Goal: Task Accomplishment & Management: Manage account settings

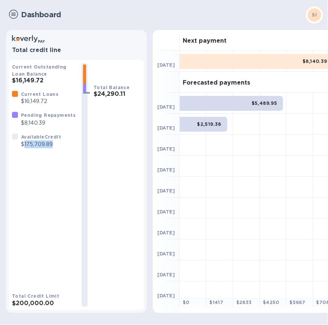
click at [12, 13] on img at bounding box center [13, 14] width 9 height 9
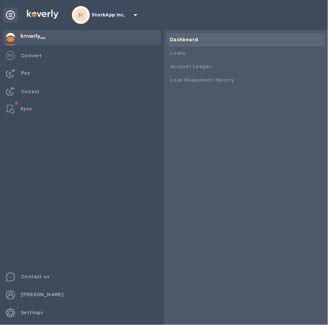
click at [29, 107] on b "Sync" at bounding box center [26, 109] width 12 height 6
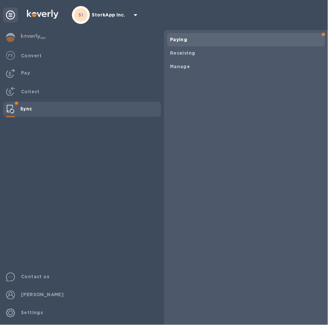
click at [172, 66] on b "Manage" at bounding box center [180, 67] width 20 height 6
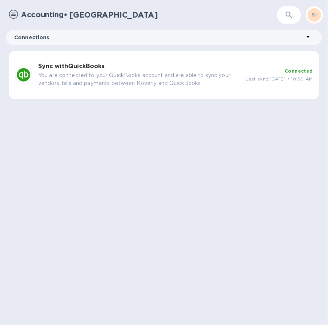
click at [162, 80] on p "You are connected to your QuickBooks account and are able to sync your vendors,…" at bounding box center [138, 79] width 201 height 16
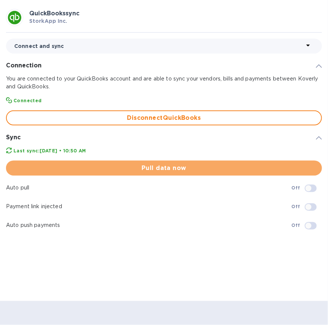
click at [153, 164] on span "Pull data now" at bounding box center [164, 167] width 304 height 9
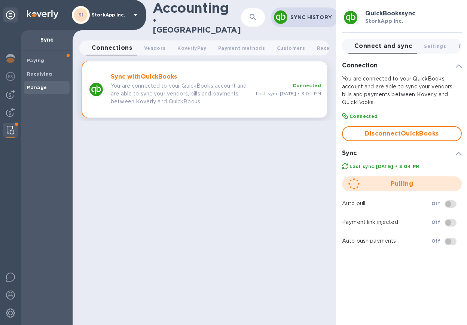
click at [9, 96] on img at bounding box center [10, 94] width 9 height 9
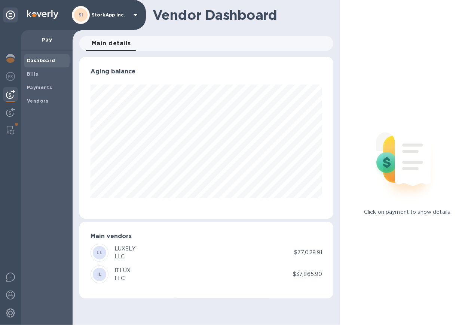
scroll to position [161, 254]
click at [33, 74] on b "Bills" at bounding box center [32, 74] width 11 height 6
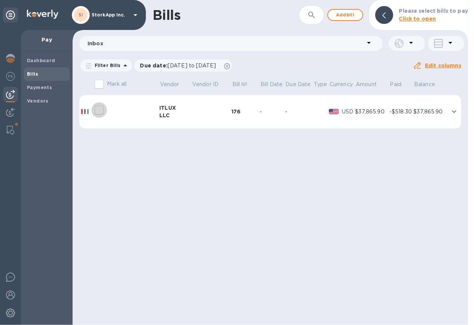
click at [102, 108] on input "decorative checkbox" at bounding box center [99, 110] width 16 height 16
checkbox input "false"
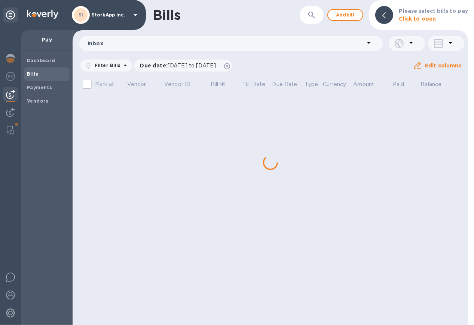
click at [41, 101] on b "Vendors" at bounding box center [38, 101] width 22 height 6
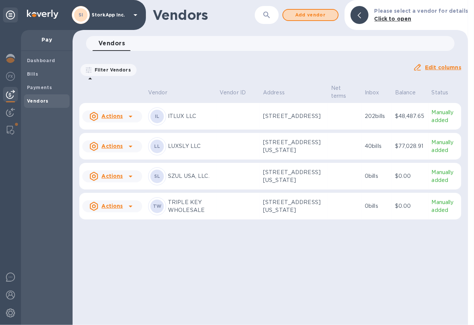
click at [306, 16] on span "Add vendor" at bounding box center [310, 14] width 43 height 9
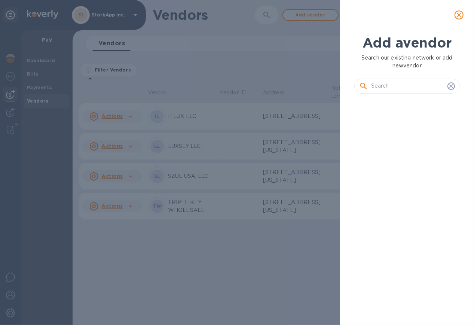
scroll to position [198, 108]
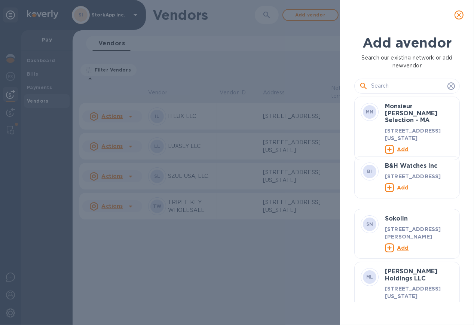
click at [327, 87] on input "text" at bounding box center [407, 85] width 73 height 11
paste input "W Appliance Company LLC"
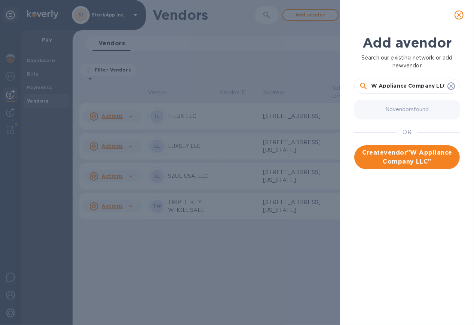
type input "W Appliance Company LLC"
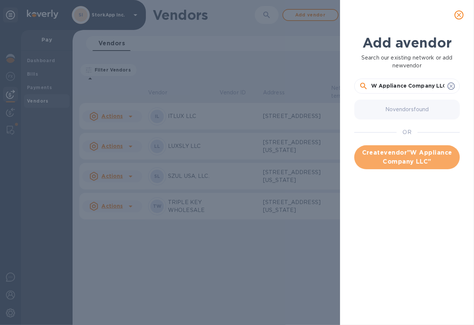
click at [327, 152] on span "Create vendor " W Appliance Company LLC "" at bounding box center [407, 157] width 94 height 18
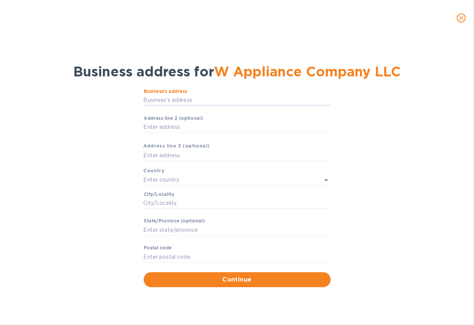
click at [190, 98] on input "Business’s аddress" at bounding box center [237, 100] width 187 height 11
click at [180, 97] on input "Business’s аddress" at bounding box center [237, 100] width 187 height 11
paste input "1356 BROADWAY 6TH FLOOR"
type input "1356 Broadway"
type input "United States"
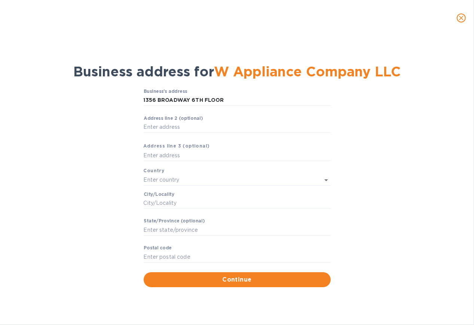
type input "NY"
type input "11221"
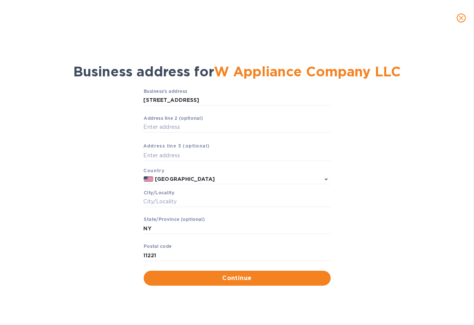
click at [327, 201] on div "Business’s аddress 1356 Broadway ​ Аddress line 2 (optional) ​ Аddress line 3 (…" at bounding box center [237, 187] width 454 height 206
click at [172, 202] on input "Сity/Locаlity" at bounding box center [237, 201] width 187 height 11
click at [187, 95] on input "1356 Broadway" at bounding box center [237, 100] width 187 height 11
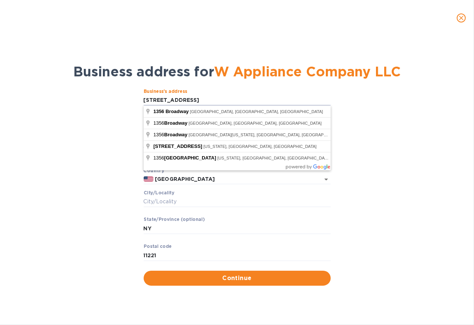
click at [186, 101] on input "1356 Broadway" at bounding box center [237, 100] width 187 height 11
type input "1356 Broadway"
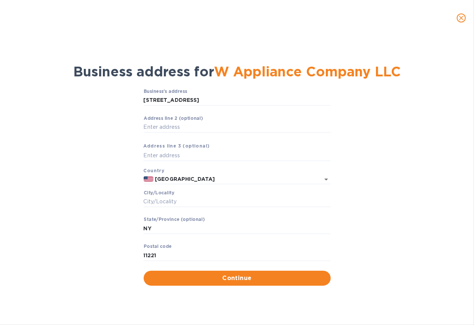
type input "New York"
type input "10018"
click at [276, 176] on input "United States" at bounding box center [231, 178] width 156 height 9
click at [128, 198] on div "Business’s аddress 1356 Broadway ​ Аddress line 2 (optional) ​ Аddress line 3 (…" at bounding box center [237, 187] width 454 height 206
click at [168, 125] on input "Аddress line 2 (optional)" at bounding box center [237, 127] width 187 height 11
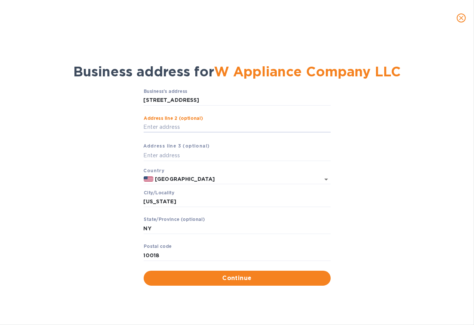
paste input "6TH FLOOR"
type input "6TH FLOOR"
click at [235, 279] on span "Continue" at bounding box center [237, 277] width 175 height 9
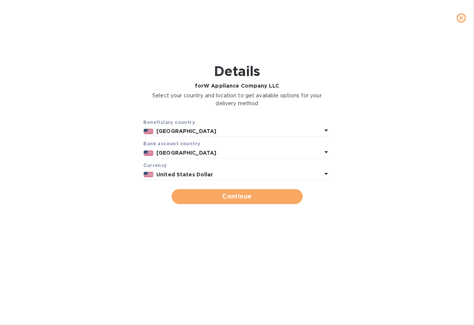
click at [233, 196] on span "Continue" at bounding box center [237, 196] width 119 height 9
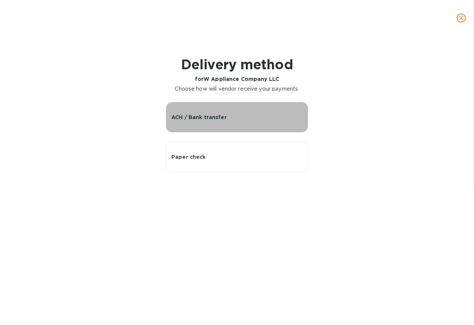
click at [209, 113] on p "ACH / Bank transfer" at bounding box center [198, 116] width 55 height 7
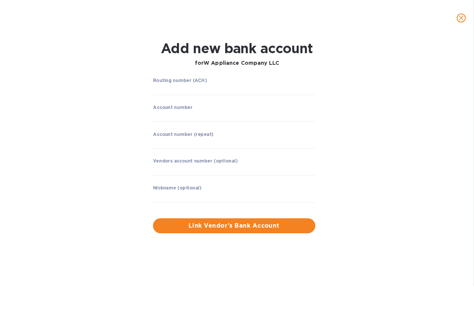
click at [3, 109] on div "Add new bank account for W Appliance Company LLC Routing number (ACH) ​ Account…" at bounding box center [237, 180] width 474 height 289
click at [194, 89] on input "string" at bounding box center [234, 89] width 162 height 11
paste input "121000248"
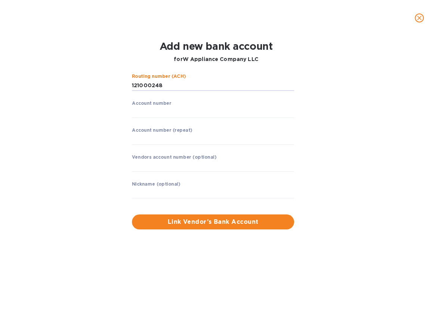
type input "121000248"
click at [146, 114] on input "string" at bounding box center [213, 112] width 162 height 11
paste input "4121736771"
type input "4121736771"
click at [143, 138] on input "string" at bounding box center [213, 139] width 162 height 11
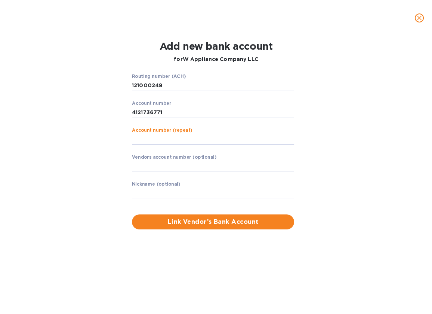
paste input "4121736771"
type input "4121736771"
click at [201, 166] on input "text" at bounding box center [213, 165] width 162 height 11
paste input "4121736771"
type input "4121736771"
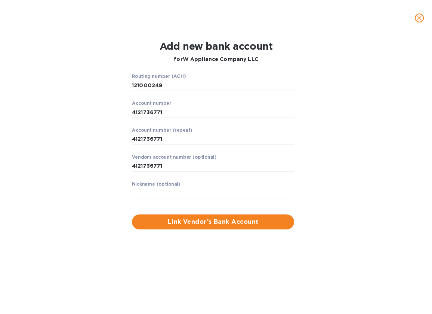
click at [144, 192] on input "text" at bounding box center [213, 192] width 162 height 11
paste input "W Appliance Company LLC"
type input "W Appliance Company LLC"
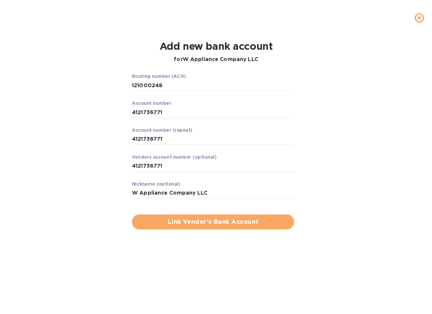
click at [220, 221] on span "Link Vendor’s Bank Account" at bounding box center [213, 221] width 150 height 9
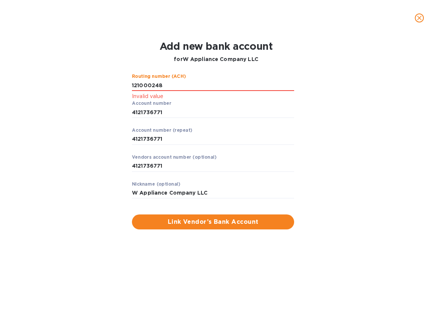
click at [167, 83] on input "string" at bounding box center [213, 85] width 162 height 11
drag, startPoint x: 168, startPoint y: 84, endPoint x: 113, endPoint y: 87, distance: 55.1
click at [113, 87] on div "Routing number (ACH) Invalid value Account number ​ Account number (repeat) ​ V…" at bounding box center [216, 151] width 275 height 164
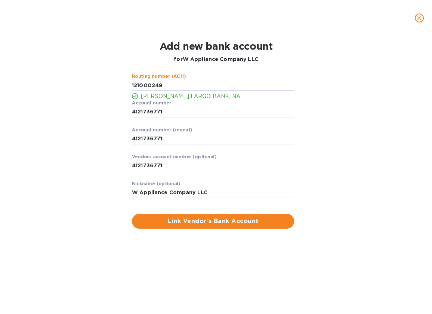
type input "121000248"
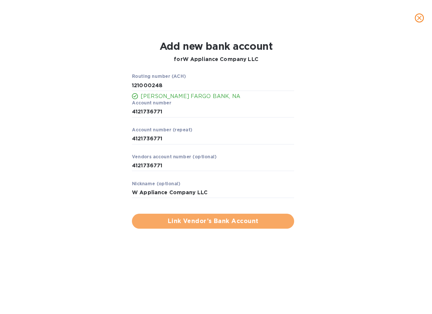
click at [211, 222] on span "Link Vendor’s Bank Account" at bounding box center [213, 221] width 150 height 9
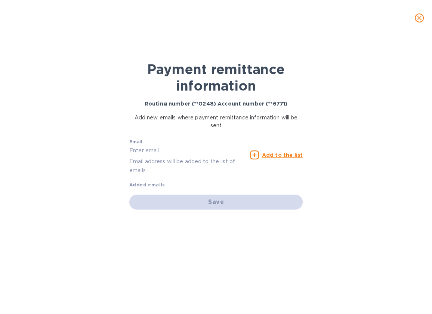
click at [144, 148] on input "text" at bounding box center [188, 150] width 118 height 11
paste input "ar@equitybrands.com"
type input "ar@equitybrands.com"
click at [256, 152] on icon at bounding box center [254, 154] width 9 height 9
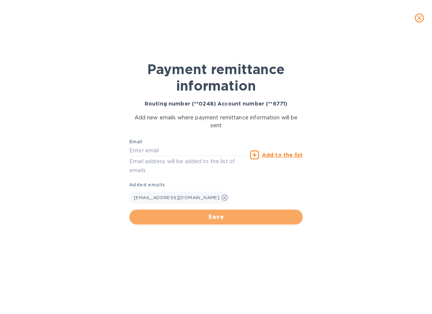
click at [205, 215] on span "Save" at bounding box center [216, 216] width 162 height 9
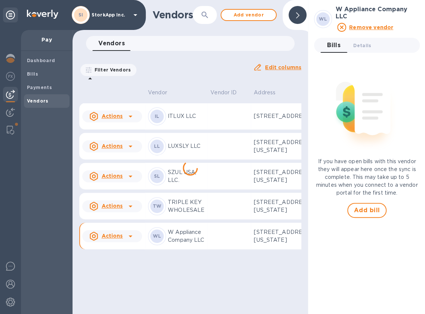
scroll to position [7, 0]
click at [9, 126] on img at bounding box center [10, 130] width 7 height 9
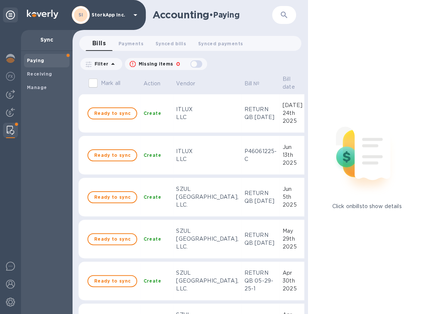
click at [39, 86] on b "Manage" at bounding box center [37, 88] width 20 height 6
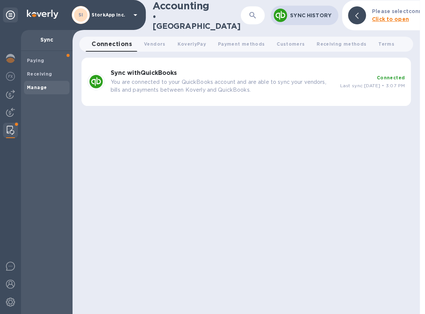
click at [327, 84] on span "Last sync: Sep 10th, 2025 • 3:07 PM" at bounding box center [372, 86] width 65 height 6
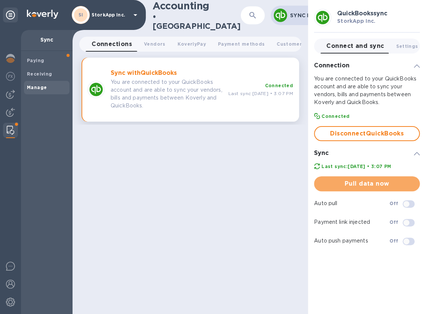
click at [327, 183] on span "Pull data now" at bounding box center [367, 183] width 94 height 9
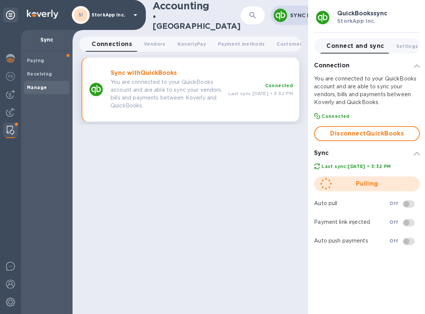
click at [11, 72] on img at bounding box center [10, 76] width 9 height 9
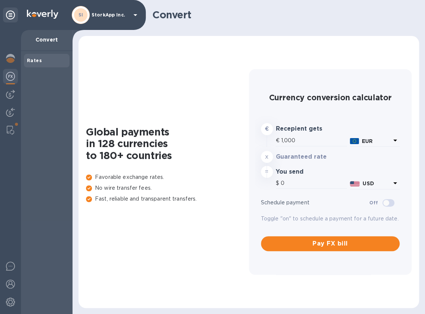
type input "1,176.27"
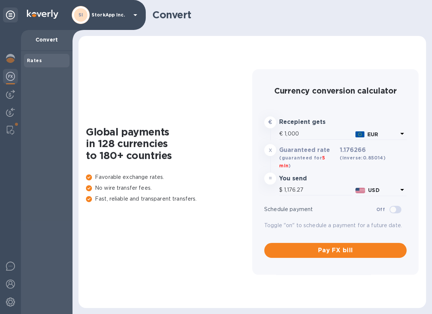
click at [8, 94] on img at bounding box center [10, 94] width 9 height 9
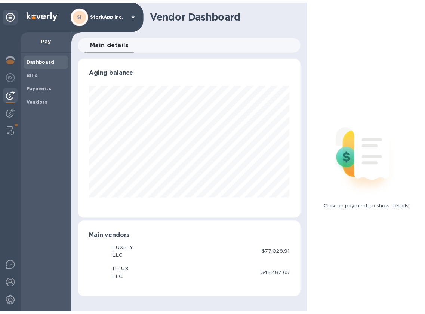
scroll to position [161, 226]
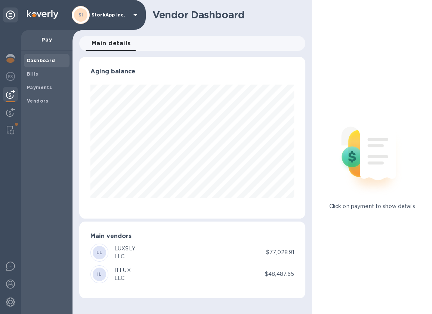
click at [41, 77] on span "Bills" at bounding box center [47, 73] width 40 height 7
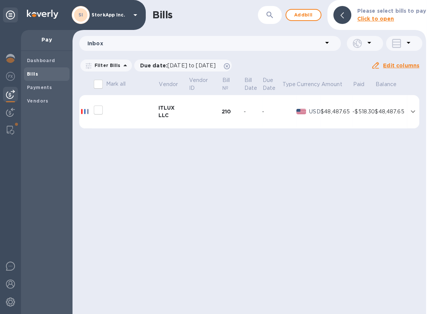
click at [35, 98] on b "Vendors" at bounding box center [38, 101] width 22 height 6
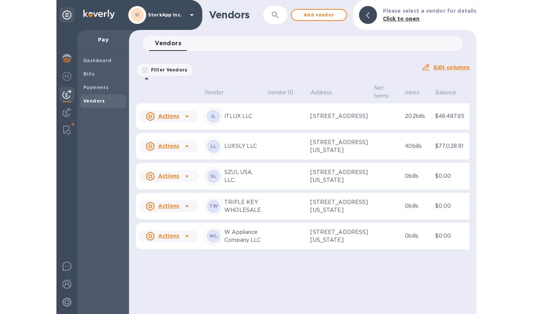
scroll to position [7, 0]
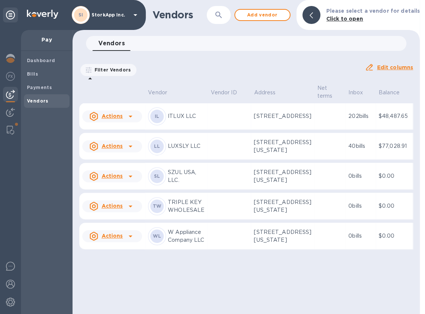
click at [180, 244] on p "W Appliance Company LLC" at bounding box center [186, 236] width 37 height 16
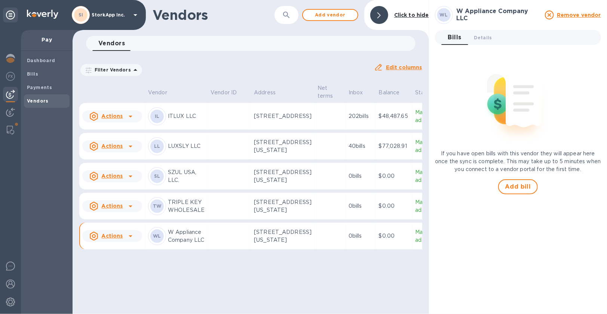
click at [327, 244] on p "Manually added" at bounding box center [427, 236] width 22 height 16
click at [170, 244] on p "W Appliance Company LLC" at bounding box center [186, 236] width 37 height 16
click at [267, 244] on p "1356 Broadway, 6TH FLOOR, New York, NY 10018 US" at bounding box center [283, 236] width 58 height 16
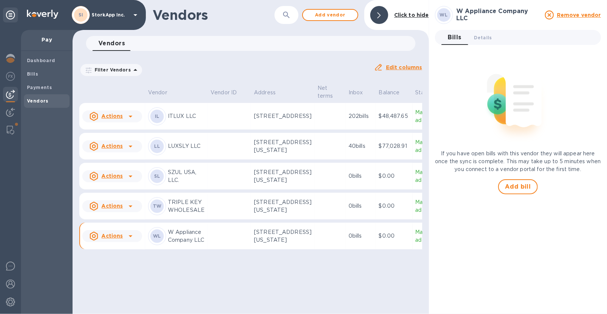
click at [273, 244] on p "1356 Broadway, 6TH FLOOR, New York, NY 10018 US" at bounding box center [283, 236] width 58 height 16
click at [327, 244] on p "Manually added" at bounding box center [427, 236] width 22 height 16
click at [10, 288] on img at bounding box center [10, 283] width 9 height 9
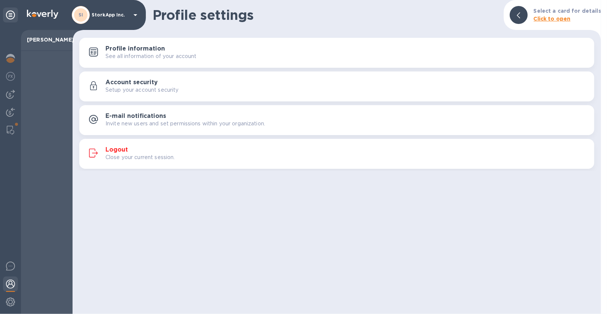
click at [8, 285] on img at bounding box center [10, 283] width 9 height 9
click at [9, 267] on img at bounding box center [10, 265] width 9 height 9
click at [9, 128] on img at bounding box center [10, 130] width 7 height 9
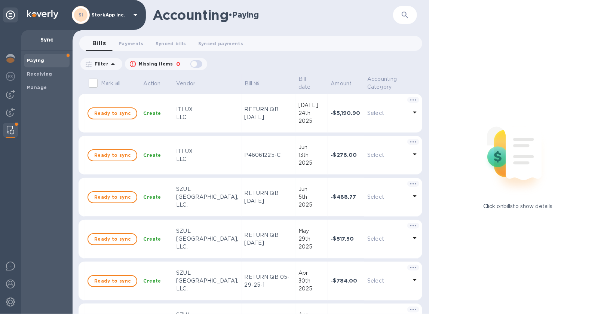
click at [8, 129] on img at bounding box center [10, 130] width 7 height 9
click at [33, 86] on b "Manage" at bounding box center [37, 88] width 20 height 6
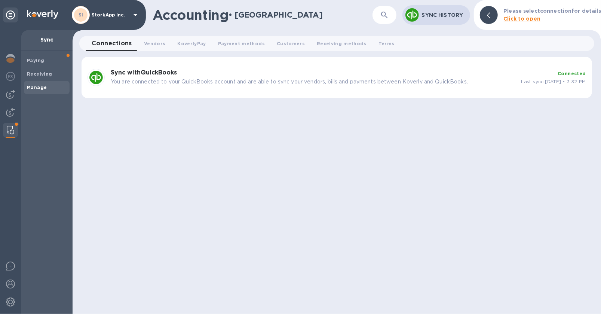
click at [251, 76] on h3 "Sync with QuickBooks" at bounding box center [313, 72] width 405 height 7
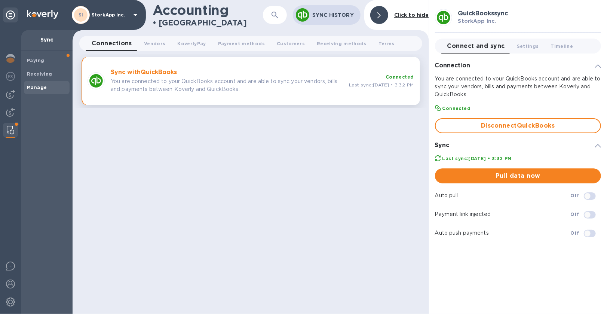
click at [327, 128] on iframe "Chat Widget" at bounding box center [523, 163] width 168 height 301
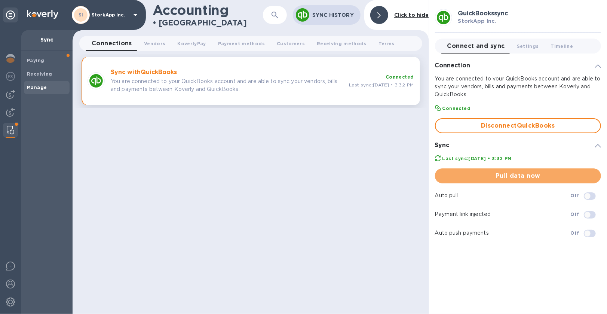
click at [327, 177] on button "Pull data now" at bounding box center [518, 175] width 166 height 15
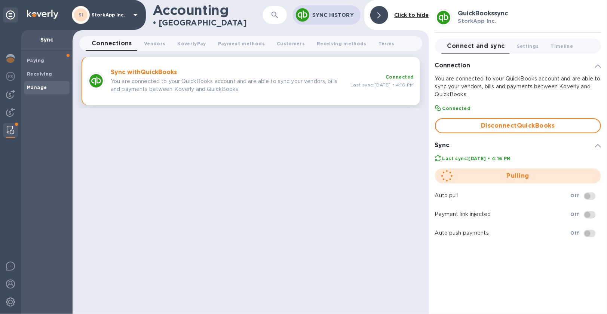
click at [10, 92] on img at bounding box center [10, 94] width 9 height 9
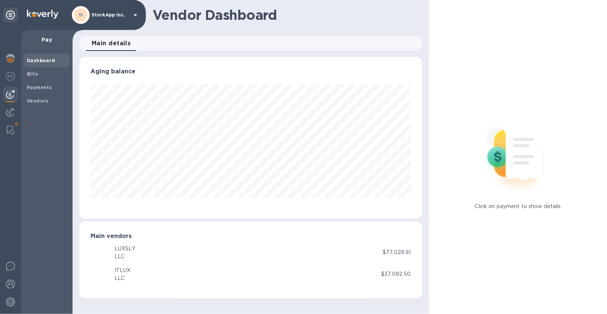
scroll to position [161, 343]
click at [31, 71] on span "Bills" at bounding box center [32, 73] width 11 height 7
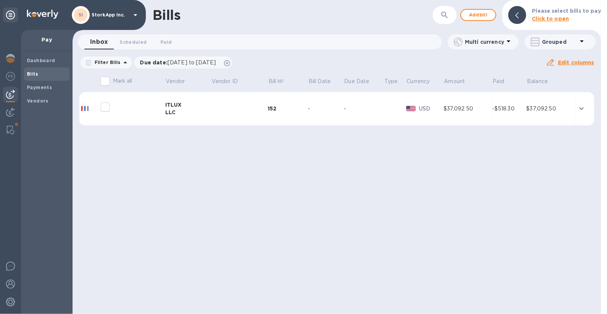
click at [139, 109] on div at bounding box center [128, 107] width 60 height 19
click at [248, 170] on div "Bills ​ Add bill Please select bills to pay Click to open Inbox 0 Scheduled 0 P…" at bounding box center [337, 157] width 529 height 314
click at [327, 14] on icon "button" at bounding box center [444, 14] width 9 height 9
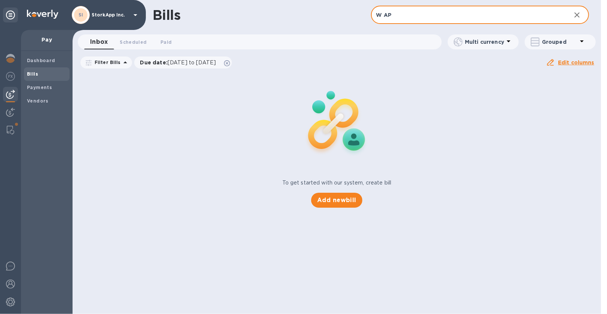
type input "W AP"
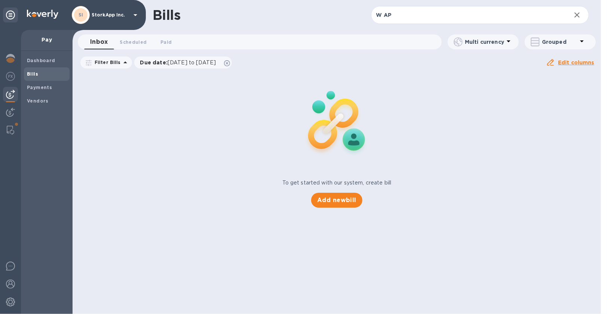
click at [35, 101] on b "Vendors" at bounding box center [38, 101] width 22 height 6
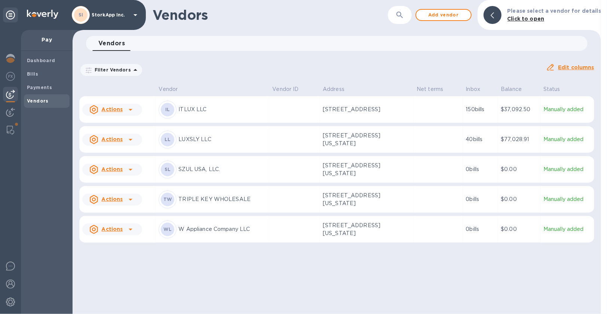
click at [327, 233] on p "Manually added" at bounding box center [567, 229] width 48 height 8
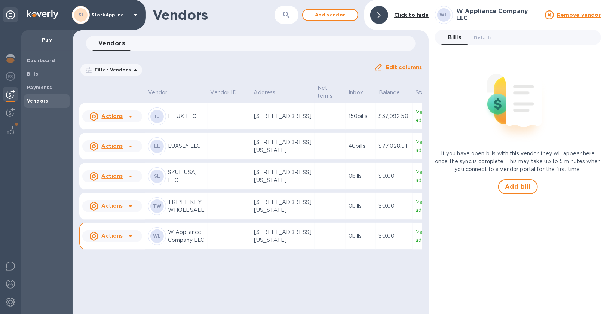
click at [327, 37] on span "Details 0" at bounding box center [483, 38] width 18 height 8
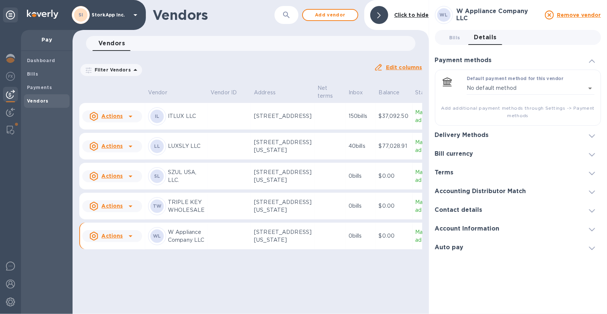
click at [327, 246] on h3 "Auto pay" at bounding box center [449, 247] width 29 height 7
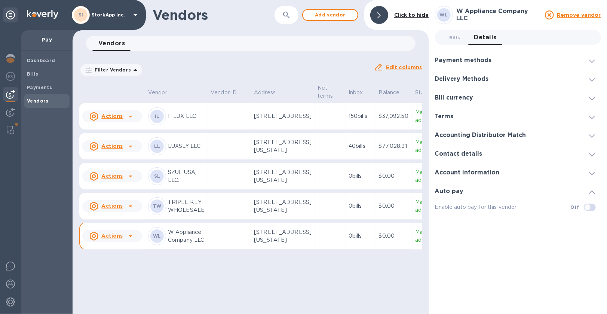
click at [218, 67] on div "Filter Vendors Auto pay: All" at bounding box center [223, 70] width 289 height 14
click at [177, 244] on p "W Appliance Company LLC" at bounding box center [186, 236] width 37 height 16
click at [113, 239] on u "Actions" at bounding box center [111, 236] width 21 height 6
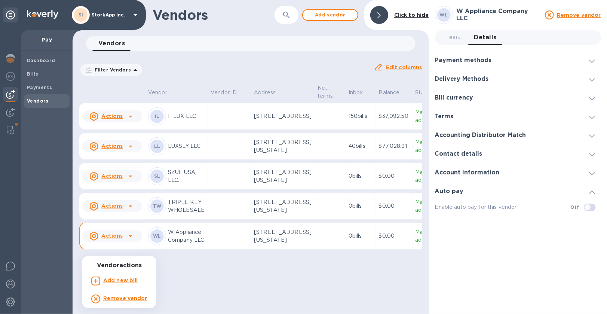
click at [202, 286] on div at bounding box center [303, 157] width 607 height 314
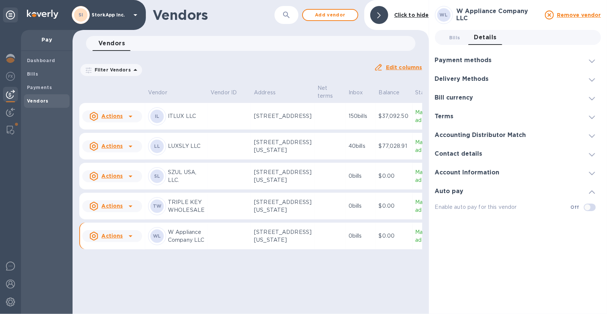
click at [327, 249] on td "0 bills" at bounding box center [361, 236] width 30 height 27
drag, startPoint x: 179, startPoint y: 283, endPoint x: 155, endPoint y: 277, distance: 25.0
click at [155, 243] on div "WL" at bounding box center [156, 235] width 13 height 13
click at [155, 240] on span "WL" at bounding box center [157, 235] width 8 height 7
click at [154, 239] on b "WL" at bounding box center [157, 236] width 8 height 6
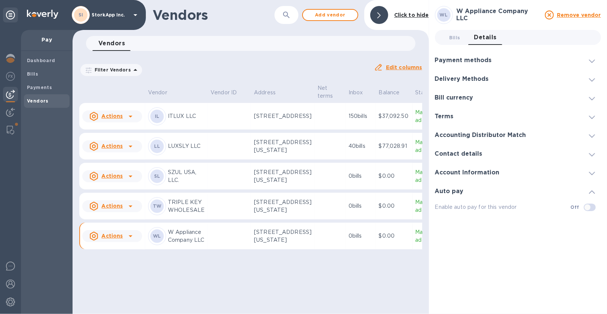
click at [327, 56] on div "Payment methods" at bounding box center [518, 60] width 166 height 19
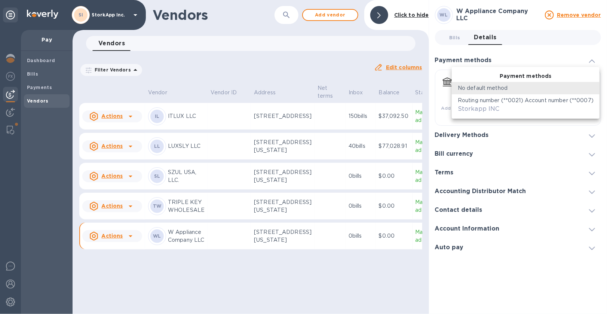
click at [327, 87] on body "SI StorkApp Inc. Pay Dashboard Bills Payments Vendors Vendors ​ Add vendor Clic…" at bounding box center [303, 157] width 607 height 314
click at [327, 120] on div at bounding box center [303, 157] width 607 height 314
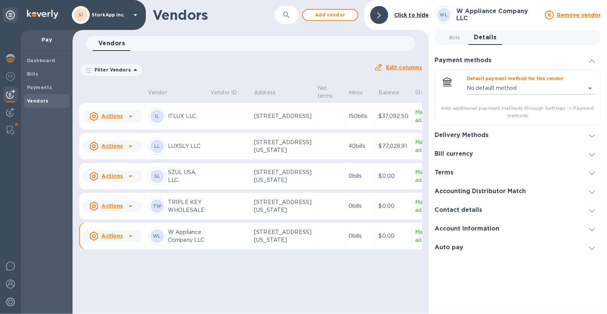
click at [327, 135] on h3 "Delivery Methods" at bounding box center [462, 135] width 54 height 7
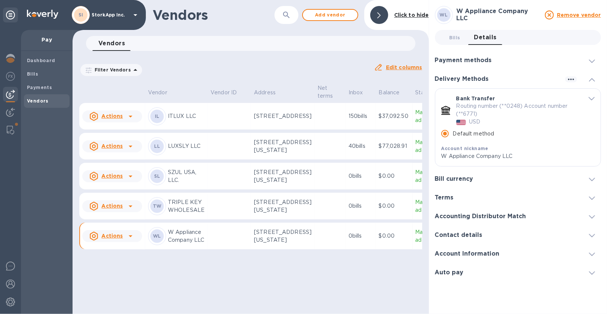
click at [327, 177] on h3 "Bill currency" at bounding box center [454, 178] width 39 height 7
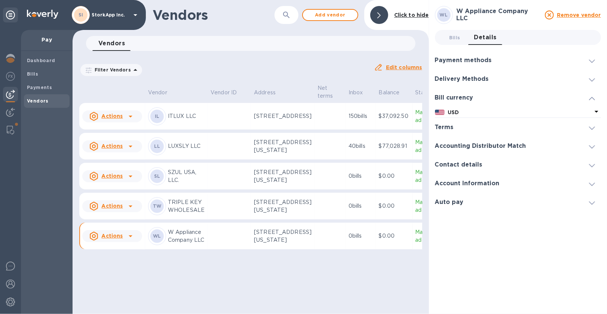
click at [327, 148] on h3 "Accounting Distributor Match" at bounding box center [480, 146] width 91 height 7
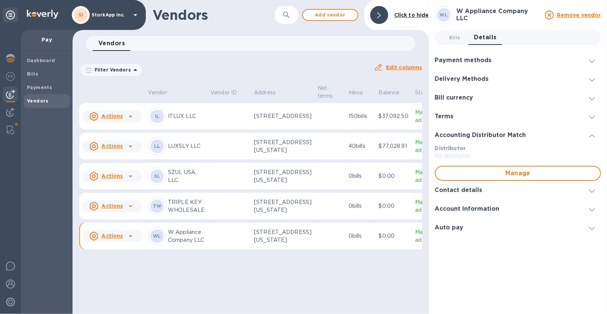
click at [327, 173] on span "Manage" at bounding box center [518, 173] width 153 height 9
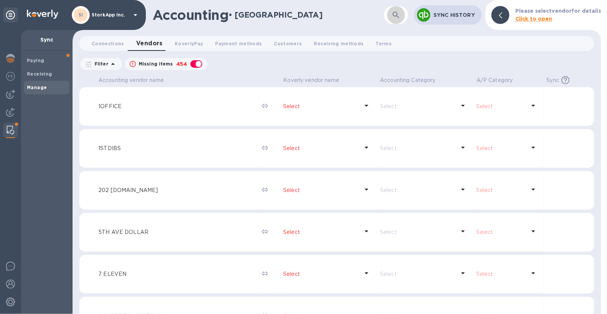
click at [327, 11] on icon "button" at bounding box center [396, 14] width 9 height 9
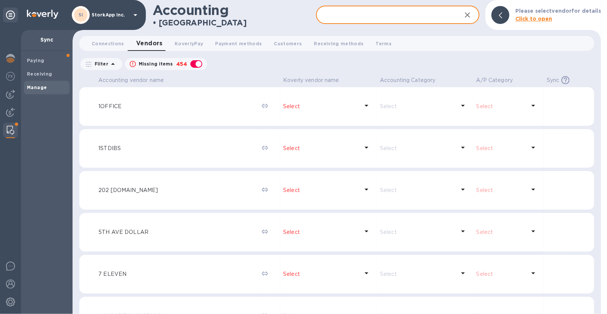
type input "Q"
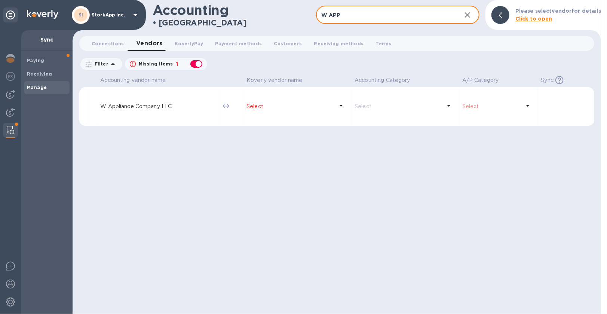
type input "W APP"
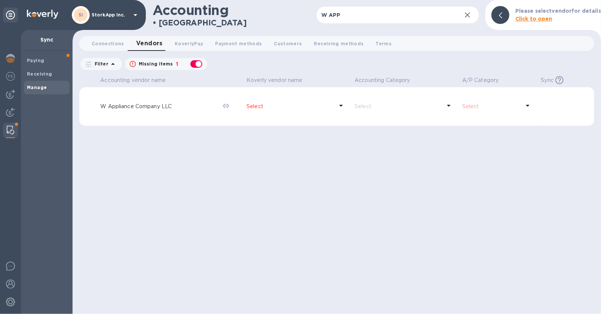
click at [151, 107] on p "W Appliance Company LLC" at bounding box center [158, 106] width 116 height 8
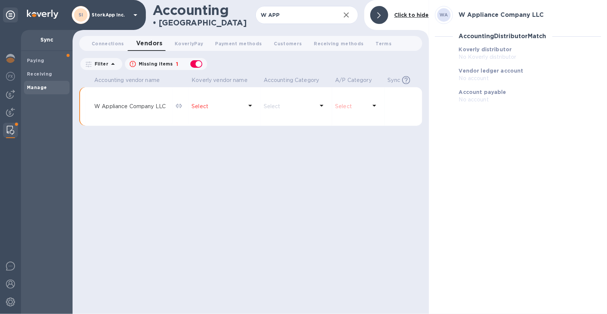
click at [200, 110] on p "Select" at bounding box center [217, 106] width 51 height 8
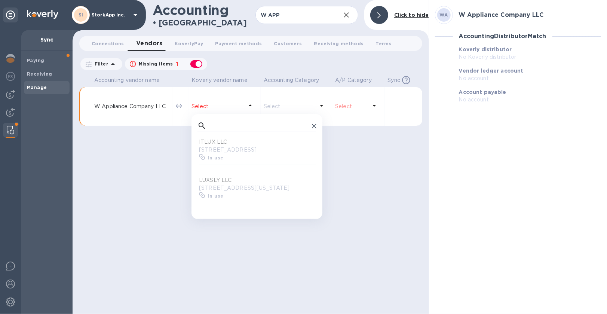
scroll to position [68, 116]
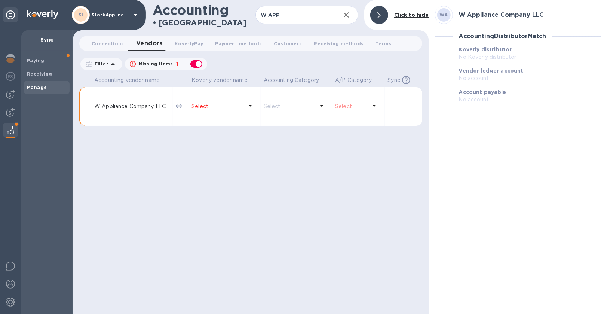
click at [327, 177] on div "Accounting vendor name Koverly vendor name Accounting Category A/P Category Syn…" at bounding box center [250, 194] width 343 height 240
click at [251, 110] on icon at bounding box center [250, 105] width 9 height 9
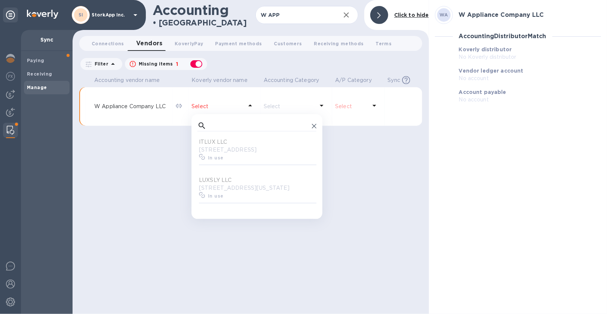
click at [327, 107] on icon at bounding box center [375, 106] width 4 height 2
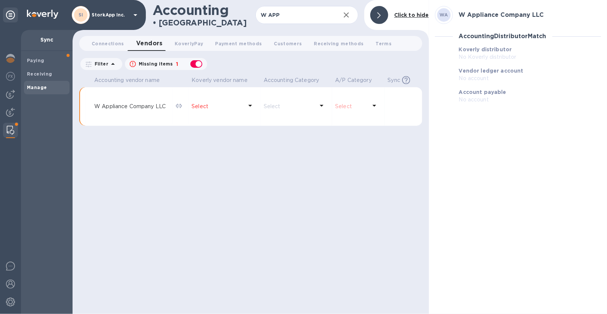
click at [327, 15] on div at bounding box center [379, 15] width 18 height 18
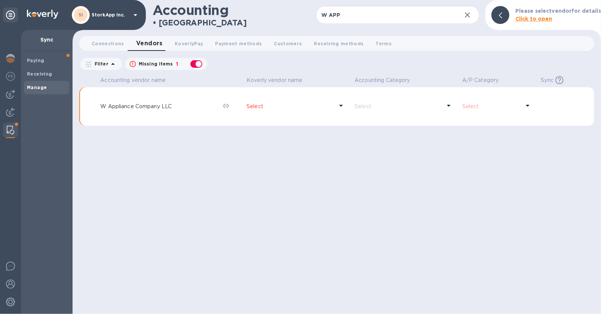
click at [327, 15] on icon "button" at bounding box center [467, 14] width 9 height 9
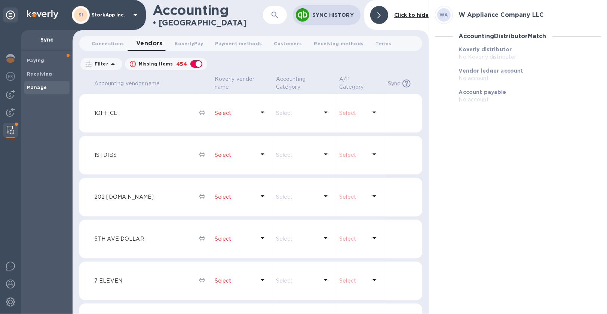
click at [12, 92] on img at bounding box center [10, 94] width 9 height 9
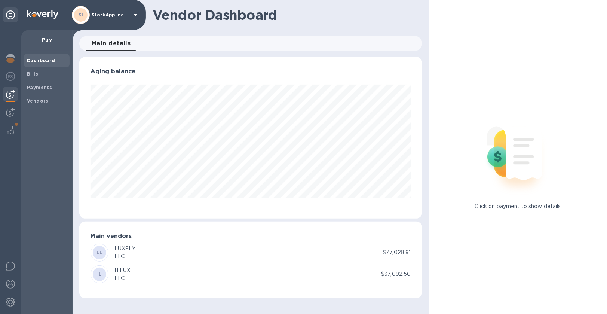
scroll to position [161, 343]
click at [36, 76] on b "Bills" at bounding box center [32, 74] width 11 height 6
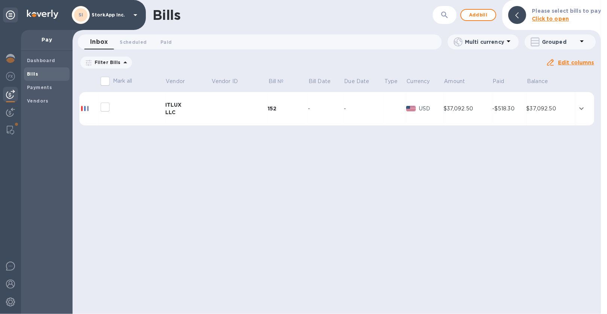
click at [36, 99] on b "Vendors" at bounding box center [38, 101] width 22 height 6
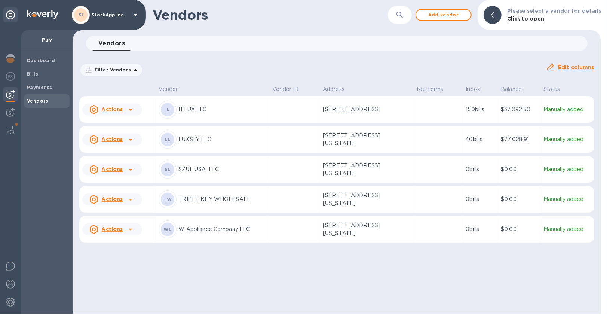
click at [40, 72] on span "Bills" at bounding box center [47, 73] width 40 height 7
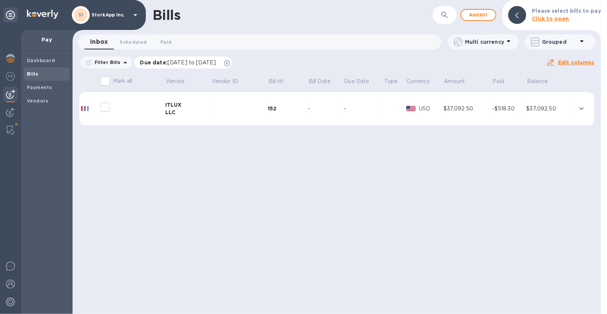
click at [230, 63] on icon at bounding box center [227, 63] width 6 height 6
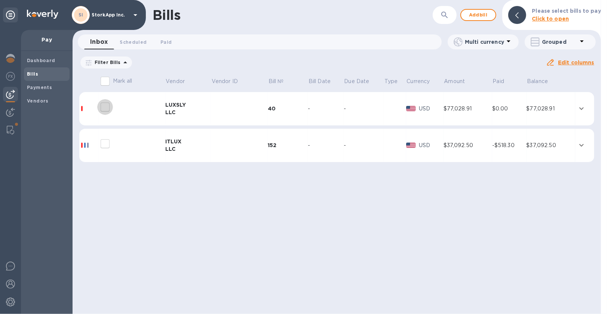
click at [105, 107] on input "decorative checkbox" at bounding box center [105, 107] width 16 height 16
click at [167, 102] on div "LUXSLY" at bounding box center [188, 104] width 46 height 7
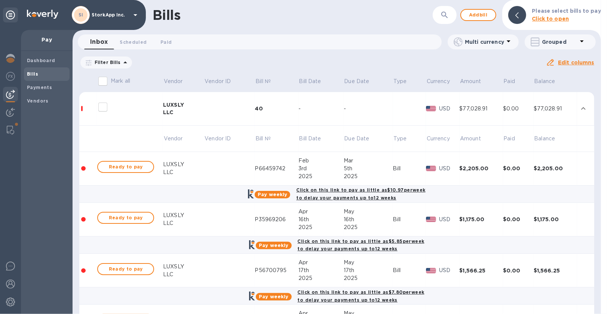
click at [105, 107] on input "decorative checkbox" at bounding box center [103, 107] width 16 height 16
click at [102, 107] on input "decorative checkbox" at bounding box center [103, 107] width 16 height 16
click at [164, 105] on div "LUXSLY" at bounding box center [183, 104] width 41 height 7
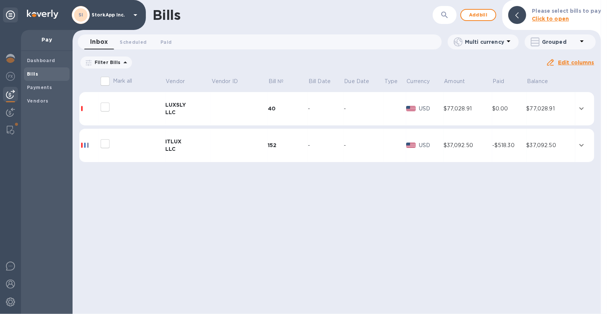
click at [170, 114] on div "LLC" at bounding box center [188, 111] width 46 height 7
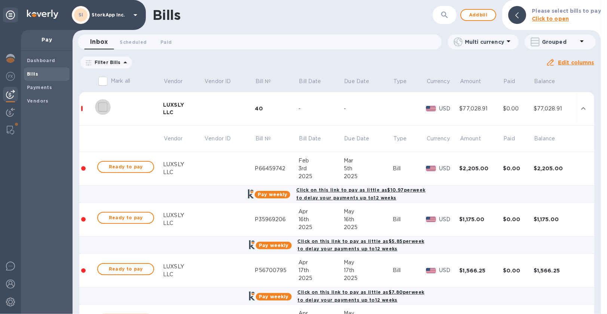
click at [105, 105] on input "decorative checkbox" at bounding box center [103, 107] width 16 height 16
checkbox input "false"
click at [45, 87] on b "Payments" at bounding box center [39, 88] width 25 height 6
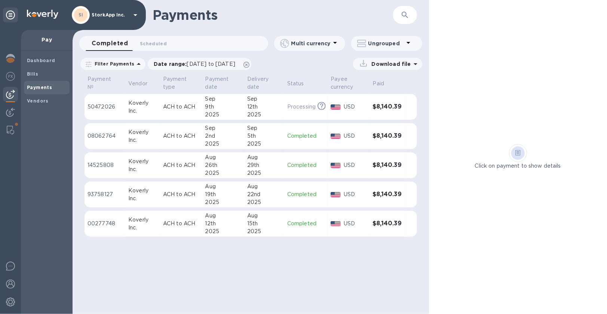
click at [35, 98] on b "Vendors" at bounding box center [38, 101] width 22 height 6
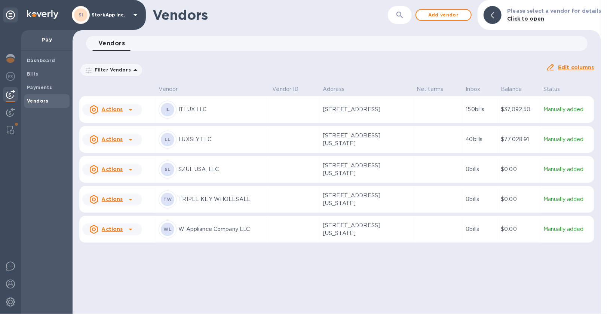
click at [115, 110] on u "Actions" at bounding box center [111, 109] width 21 height 6
click at [199, 111] on div at bounding box center [303, 157] width 607 height 314
click at [163, 109] on div "IL" at bounding box center [167, 109] width 13 height 13
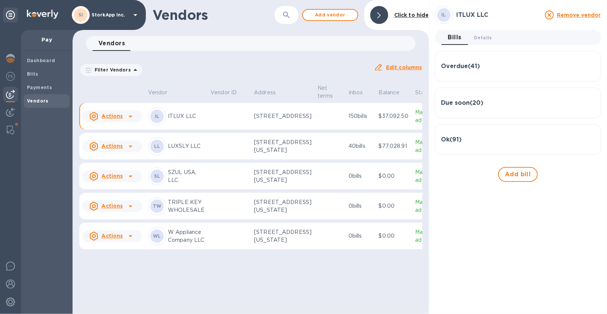
click at [131, 147] on icon at bounding box center [131, 146] width 4 height 2
click at [327, 38] on div at bounding box center [303, 157] width 607 height 314
click at [131, 64] on div "Filter Vendors" at bounding box center [111, 70] width 62 height 12
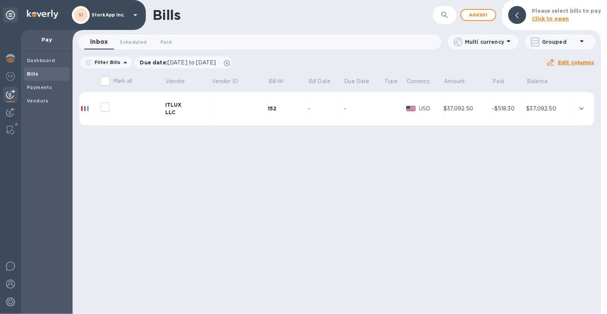
click at [42, 83] on div "Payments" at bounding box center [47, 87] width 46 height 13
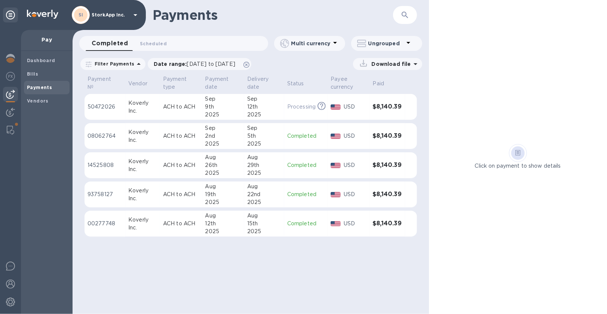
click at [40, 101] on b "Vendors" at bounding box center [38, 101] width 22 height 6
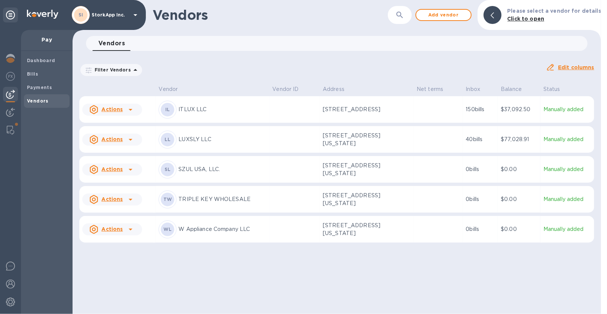
click at [9, 129] on img at bounding box center [10, 130] width 7 height 9
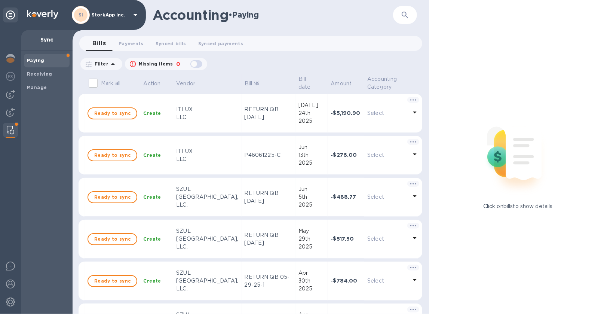
click at [10, 284] on img at bounding box center [10, 283] width 9 height 9
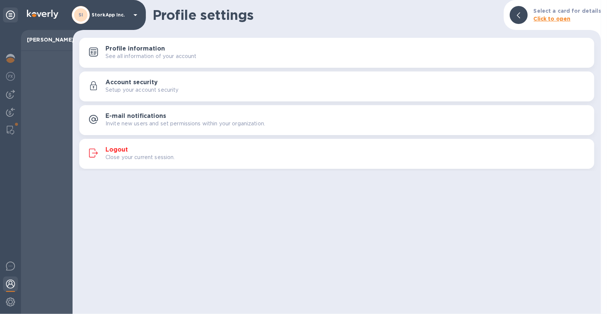
click at [10, 272] on div at bounding box center [10, 267] width 15 height 18
